Goal: Information Seeking & Learning: Learn about a topic

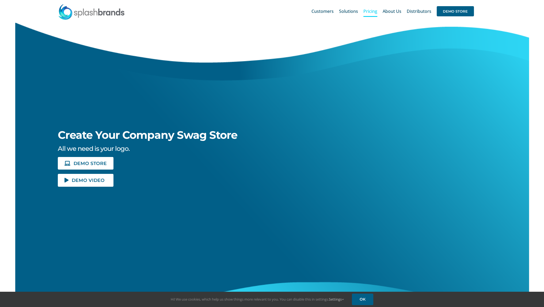
click at [375, 12] on span "Pricing" at bounding box center [370, 11] width 14 height 4
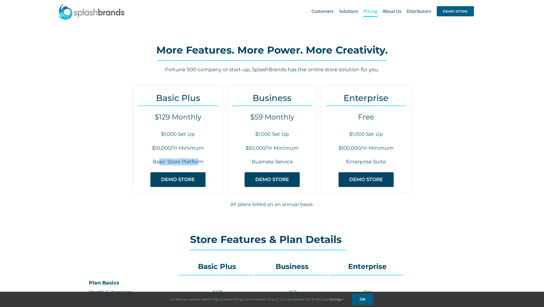
drag, startPoint x: 158, startPoint y: 164, endPoint x: 200, endPoint y: 166, distance: 41.3
click at [200, 166] on div "Basic Plus $129 Monthly $1,000 Set Up $10,000/Yr Minimum Basic Store Platform D…" at bounding box center [178, 139] width 89 height 107
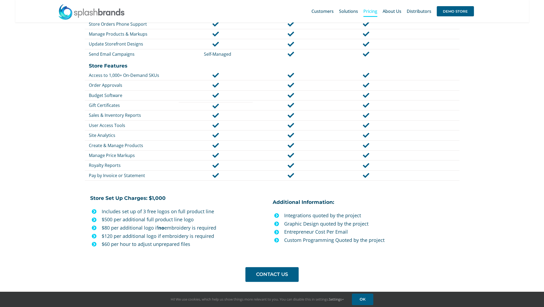
scroll to position [294, 0]
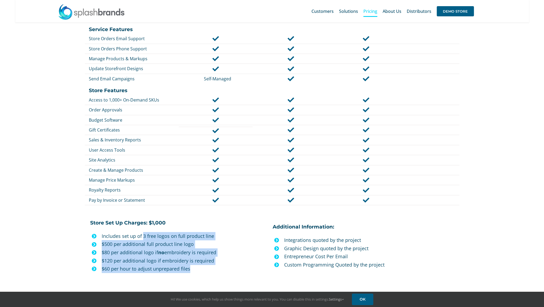
drag, startPoint x: 142, startPoint y: 235, endPoint x: 229, endPoint y: 263, distance: 90.8
click at [229, 263] on ul "Includes set up of 3 free logos on full product line $500 per additional full p…" at bounding box center [179, 252] width 179 height 41
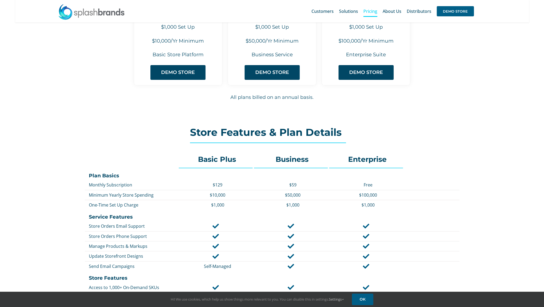
scroll to position [0, 0]
